Goal: Task Accomplishment & Management: Manage account settings

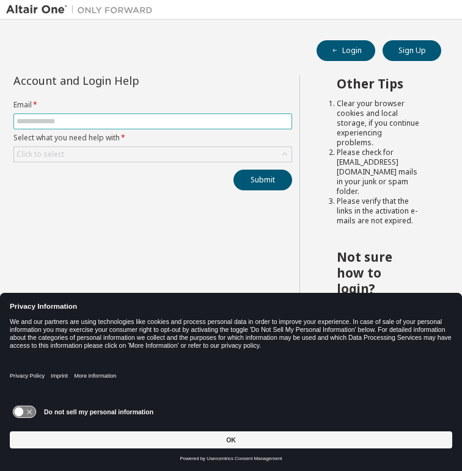
click at [100, 121] on input "text" at bounding box center [152, 122] width 272 height 10
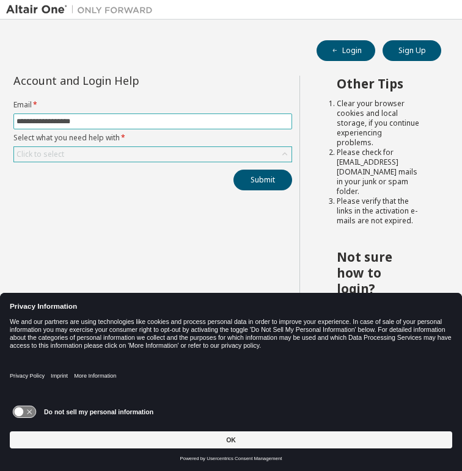
type input "**********"
click at [151, 152] on div "Click to select" at bounding box center [152, 154] width 277 height 15
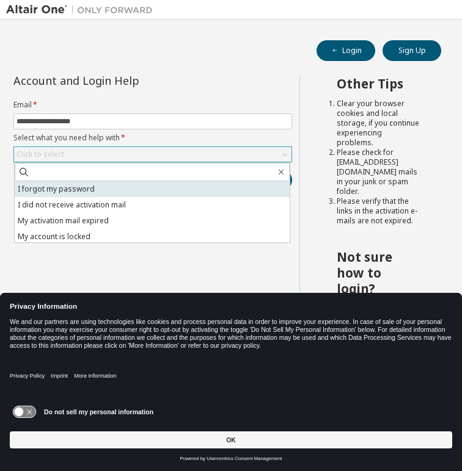
click at [114, 191] on li "I forgot my password" at bounding box center [152, 189] width 275 height 16
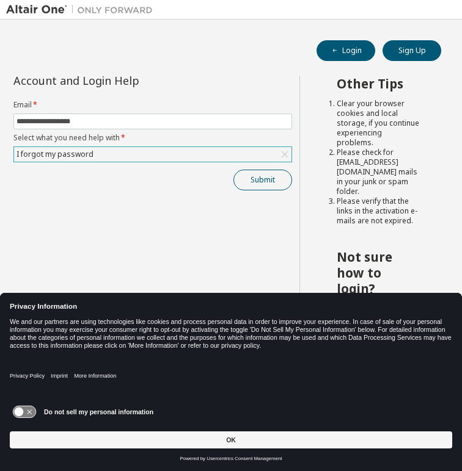
click at [266, 179] on button "Submit" at bounding box center [262, 180] width 59 height 21
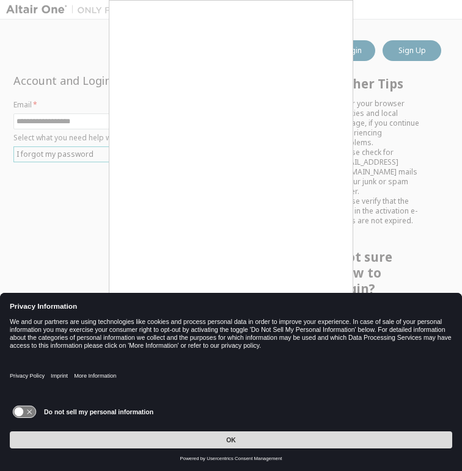
click at [244, 433] on button "OK" at bounding box center [231, 440] width 442 height 17
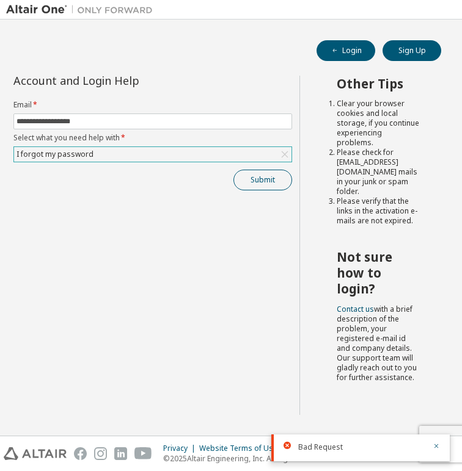
click at [270, 181] on button "Submit" at bounding box center [262, 180] width 59 height 21
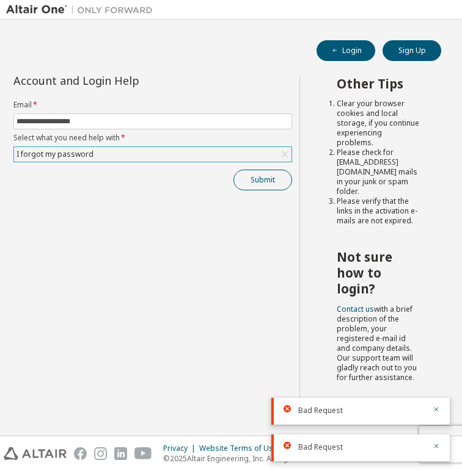
click at [277, 178] on button "Submit" at bounding box center [262, 180] width 59 height 21
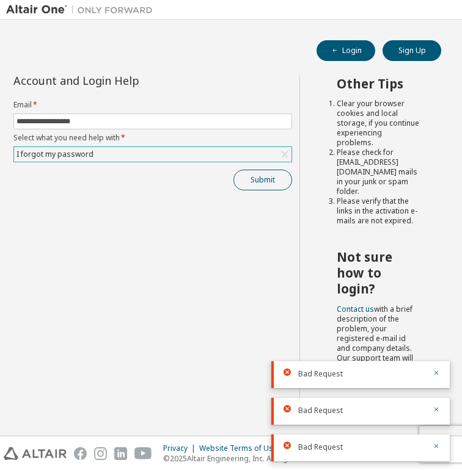
click at [260, 173] on button "Submit" at bounding box center [262, 180] width 59 height 21
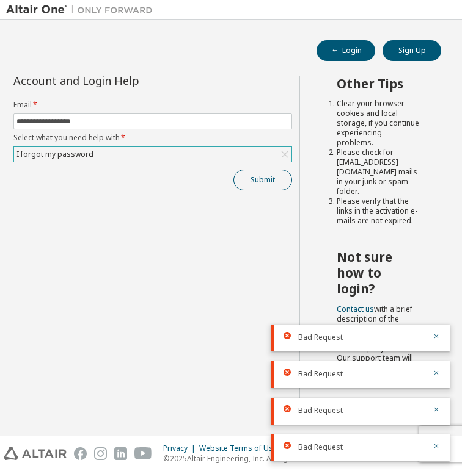
click at [273, 186] on button "Submit" at bounding box center [262, 180] width 59 height 21
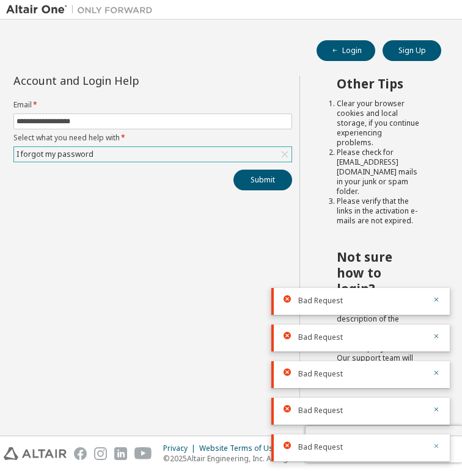
click at [437, 449] on icon "button" at bounding box center [435, 446] width 7 height 7
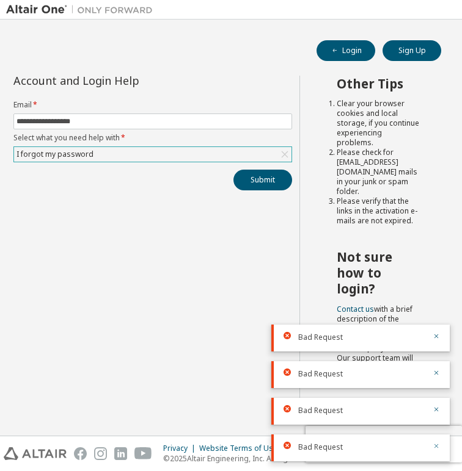
click at [435, 445] on icon "button" at bounding box center [436, 447] width 4 height 4
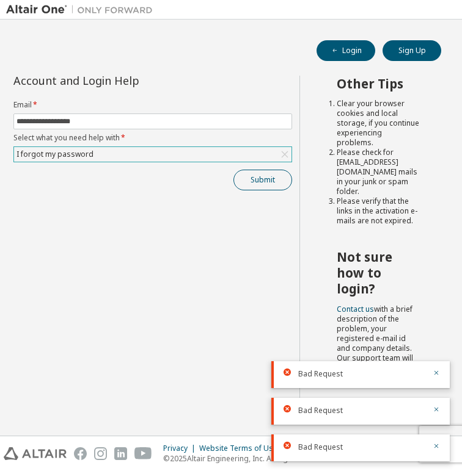
click at [261, 186] on button "Submit" at bounding box center [262, 180] width 59 height 21
